Goal: Go to known website: Access a specific website the user already knows

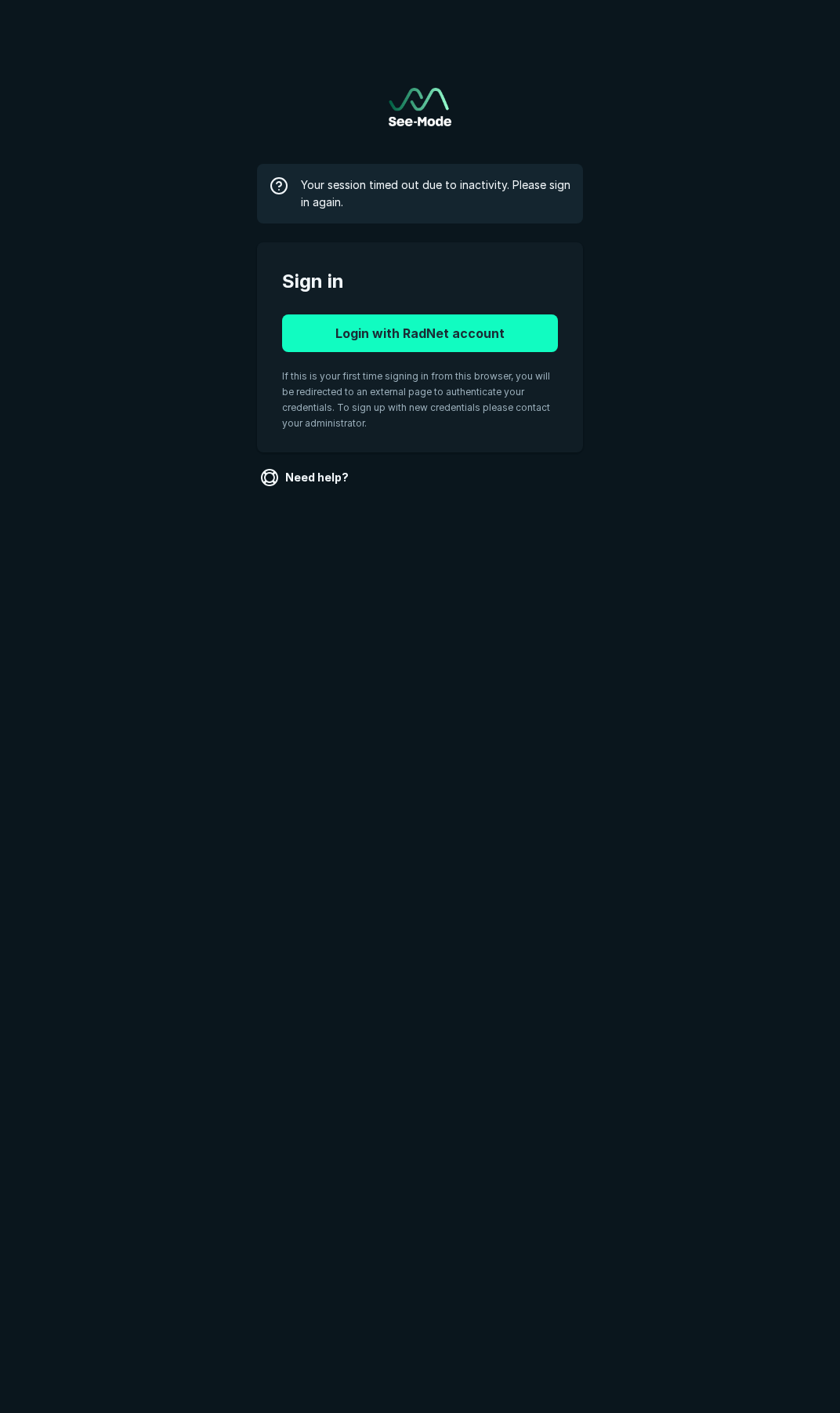
click at [351, 332] on button "Login with RadNet account" at bounding box center [420, 333] width 276 height 37
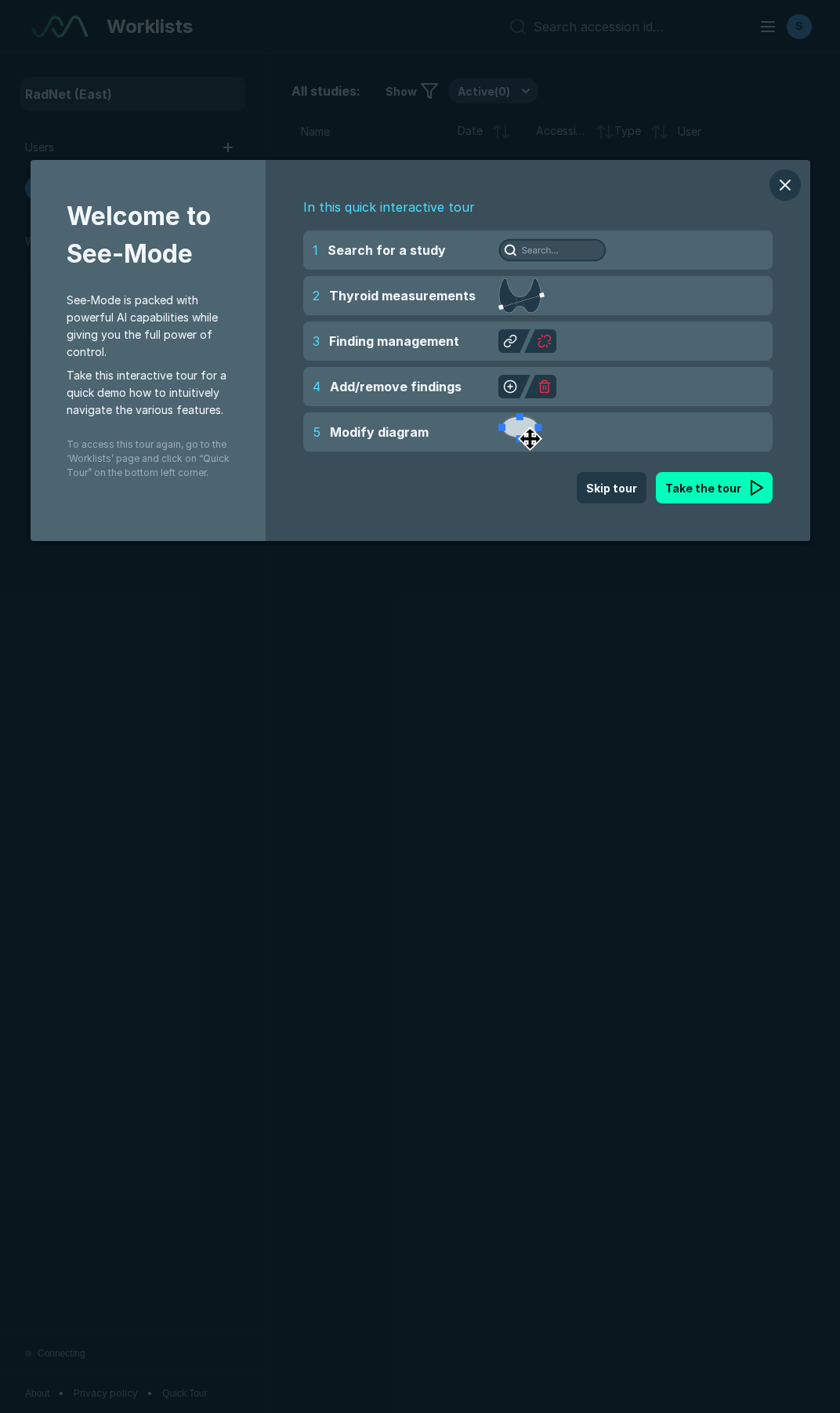
scroll to position [7847, 4344]
